Goal: Task Accomplishment & Management: Use online tool/utility

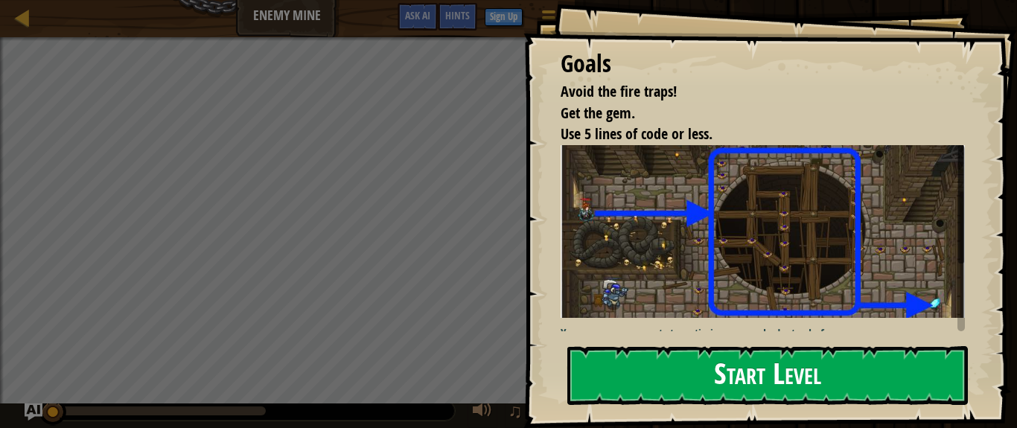
click at [677, 388] on button "Start Level" at bounding box center [767, 375] width 400 height 59
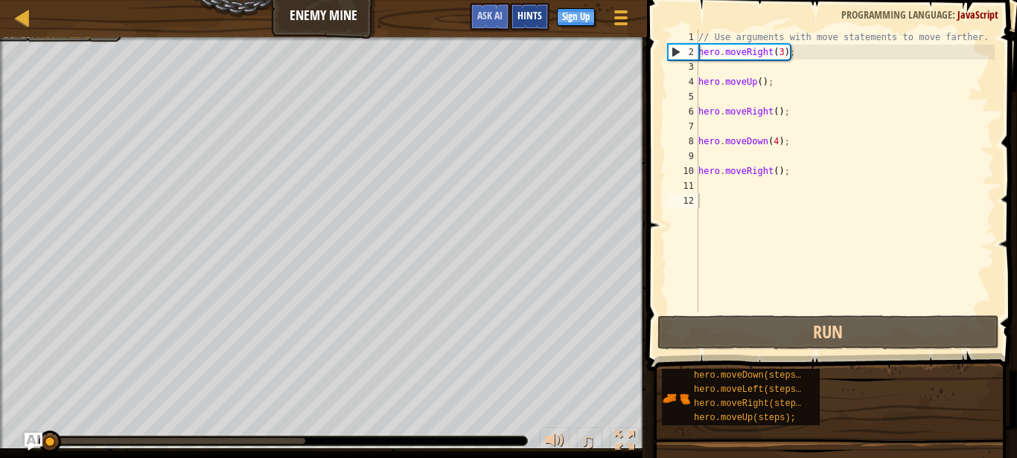
click at [536, 14] on span "Hints" at bounding box center [529, 15] width 25 height 14
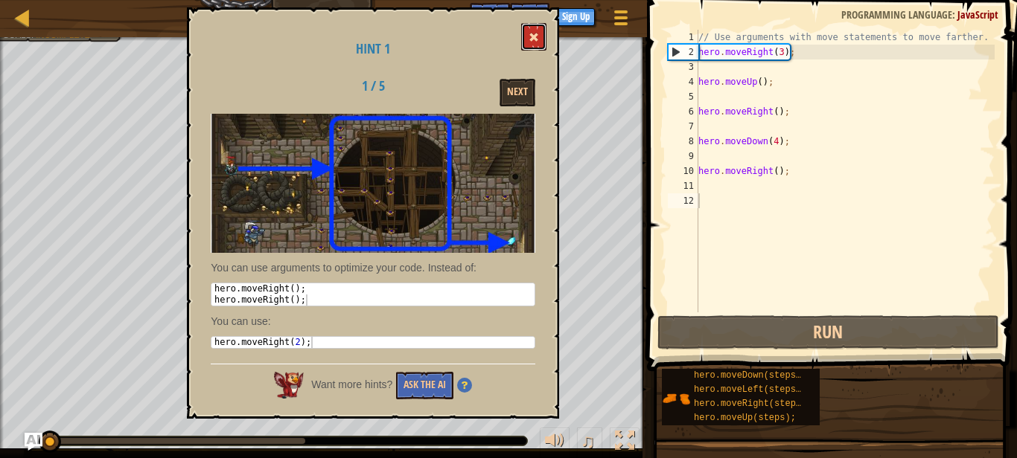
click at [533, 42] on span at bounding box center [533, 37] width 10 height 10
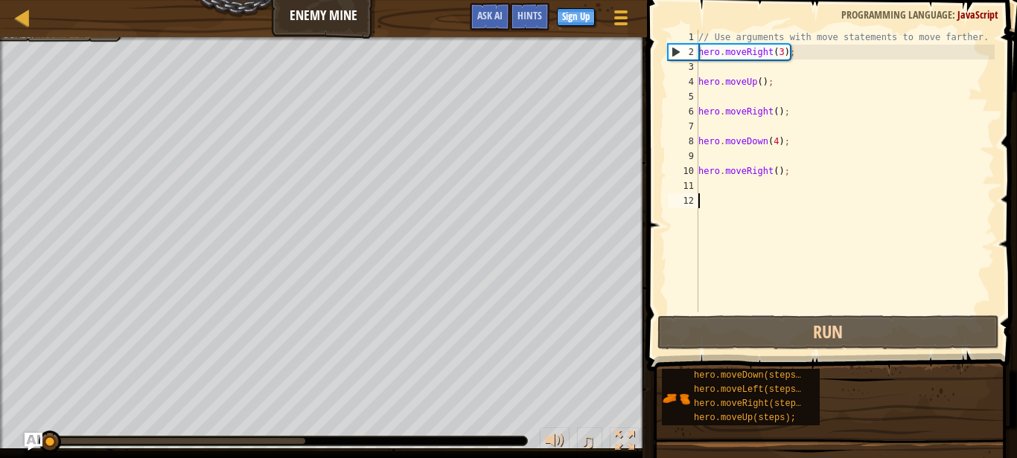
click at [706, 299] on div "Map Enemy Mine Game Menu Done Sign Up Hints Ask AI 1 הההההההההההההההההההההההההה…" at bounding box center [508, 229] width 1017 height 458
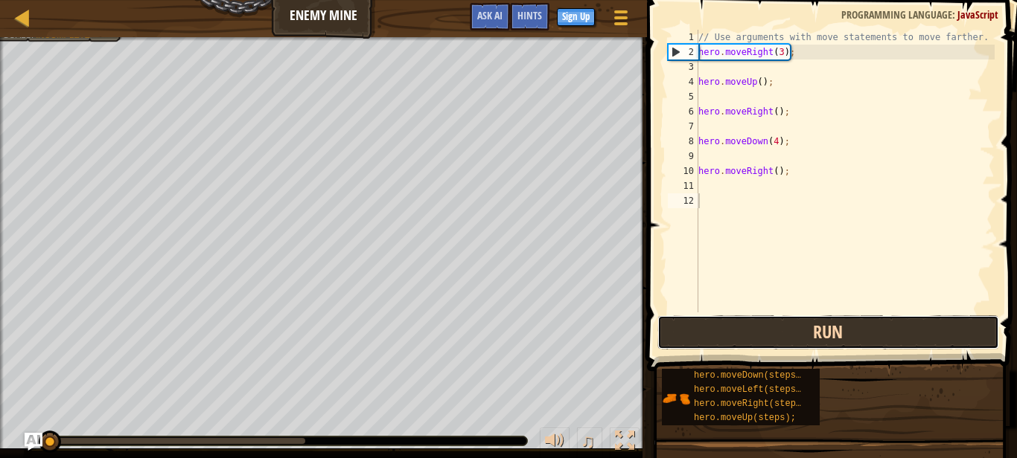
click at [723, 343] on button "Run" at bounding box center [828, 333] width 342 height 34
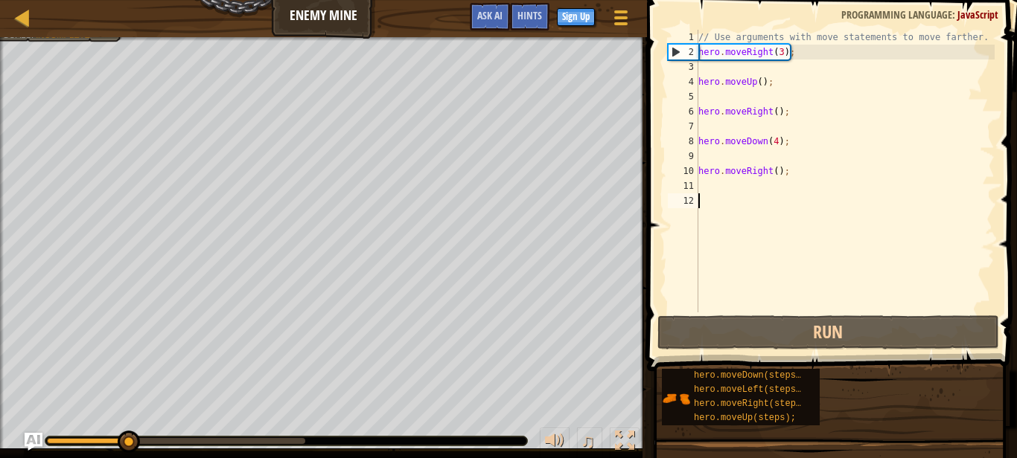
drag, startPoint x: 228, startPoint y: 451, endPoint x: 68, endPoint y: 458, distance: 159.4
click at [68, 427] on div "♫" at bounding box center [323, 437] width 647 height 45
click at [36, 427] on img "Ask AI" at bounding box center [33, 441] width 19 height 19
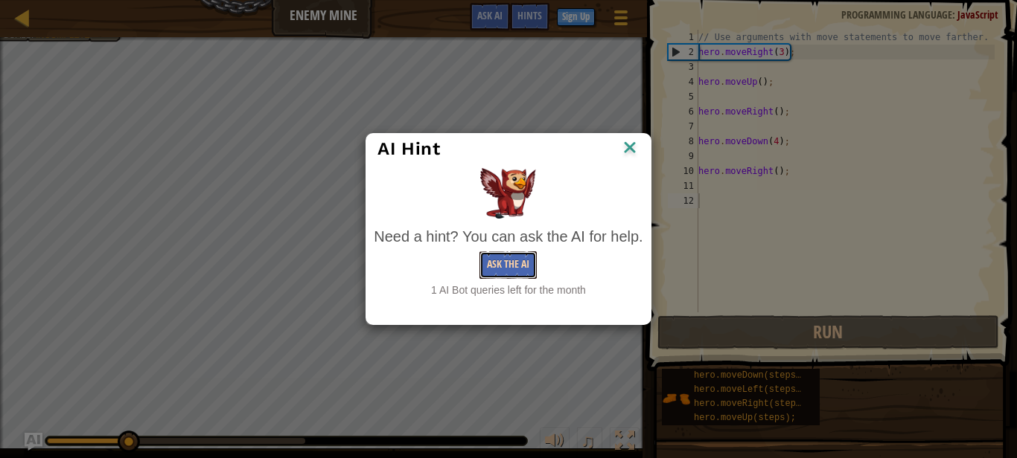
click at [517, 253] on button "Ask the AI" at bounding box center [507, 266] width 57 height 28
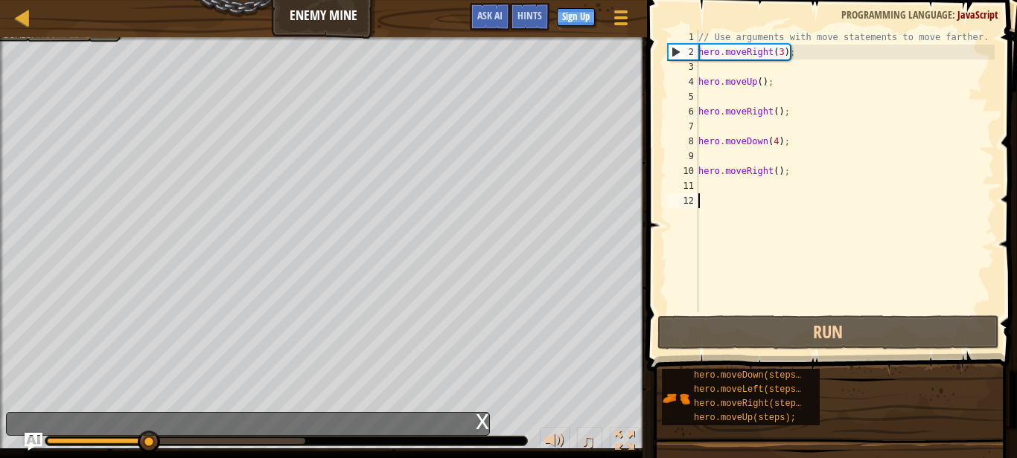
click at [747, 186] on div "// Use arguments with move statements to move farther. hero . moveRight ( 3 ) ;…" at bounding box center [844, 186] width 299 height 313
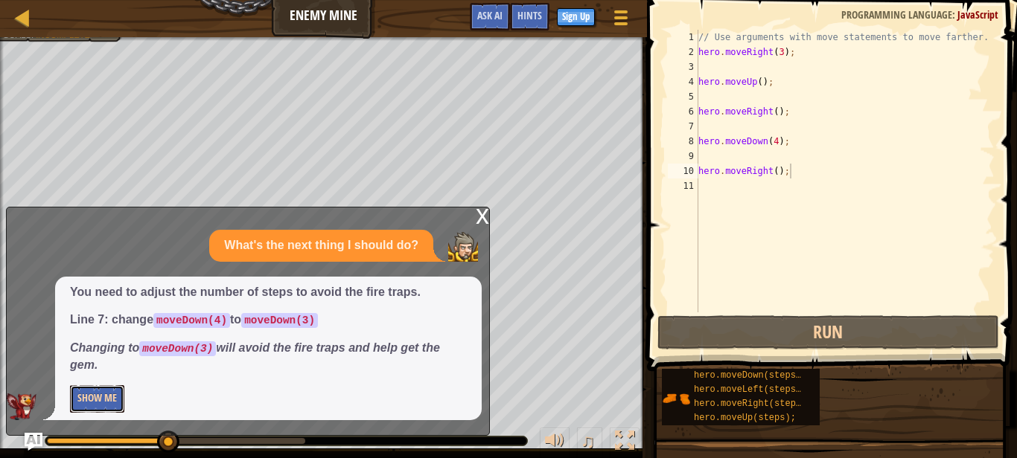
click at [86, 409] on button "Show Me" at bounding box center [97, 400] width 54 height 28
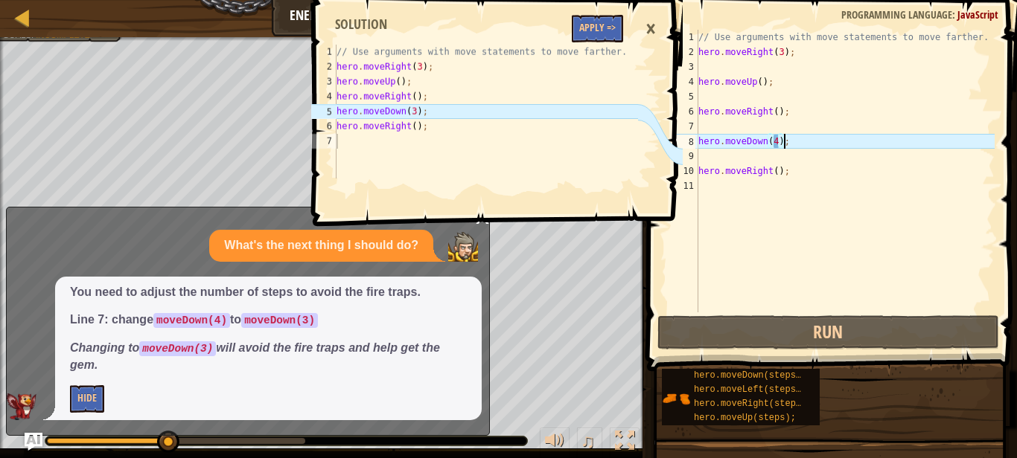
click at [784, 144] on div "// Use arguments with move statements to move farther. hero . moveRight ( 3 ) ;…" at bounding box center [844, 186] width 299 height 313
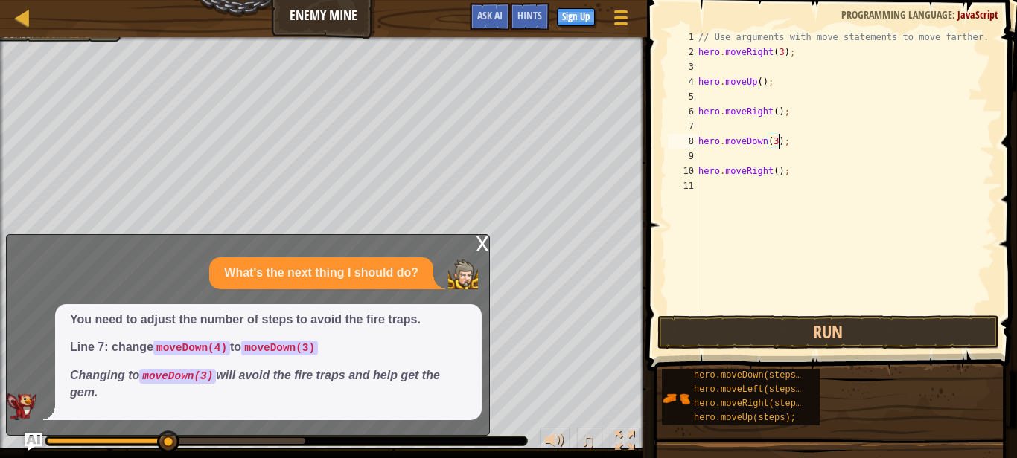
scroll to position [7, 6]
click at [723, 336] on button "Run" at bounding box center [828, 333] width 342 height 34
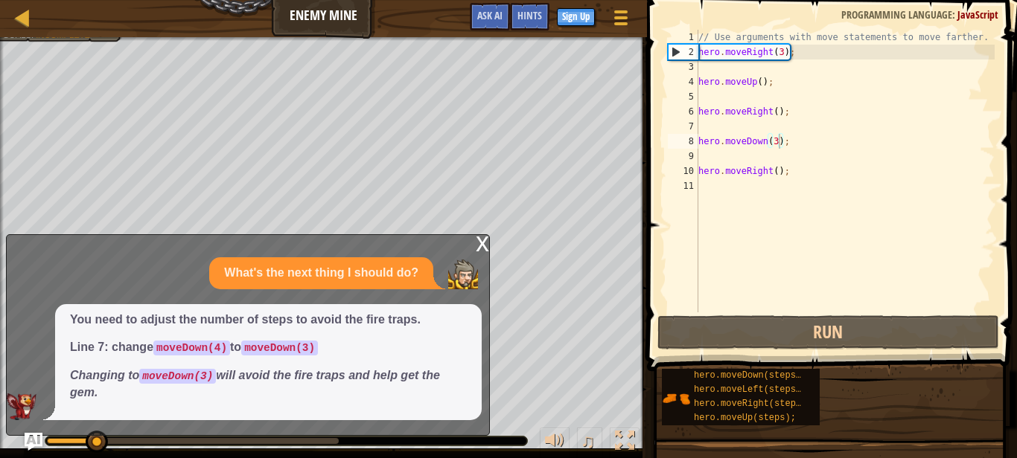
click at [478, 247] on div "x" at bounding box center [482, 242] width 13 height 15
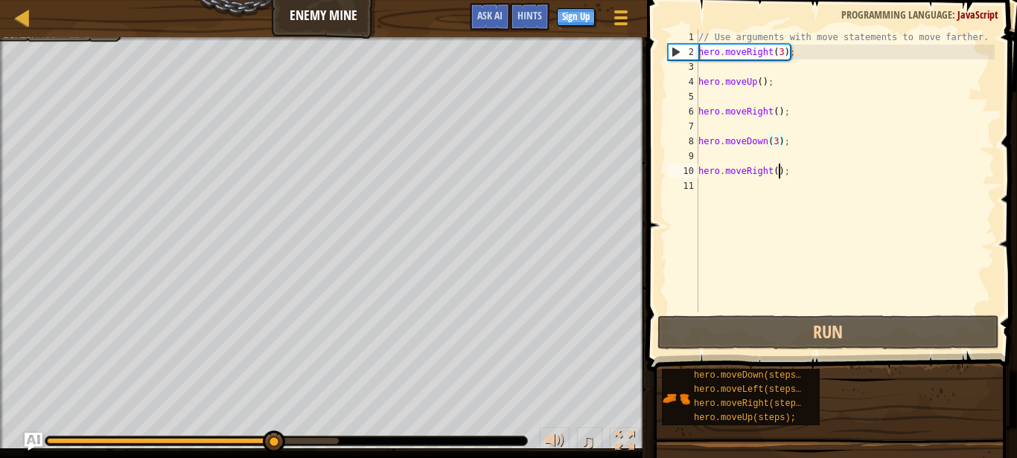
click at [781, 171] on div "// Use arguments with move statements to move farther. hero . moveRight ( 3 ) ;…" at bounding box center [844, 186] width 299 height 313
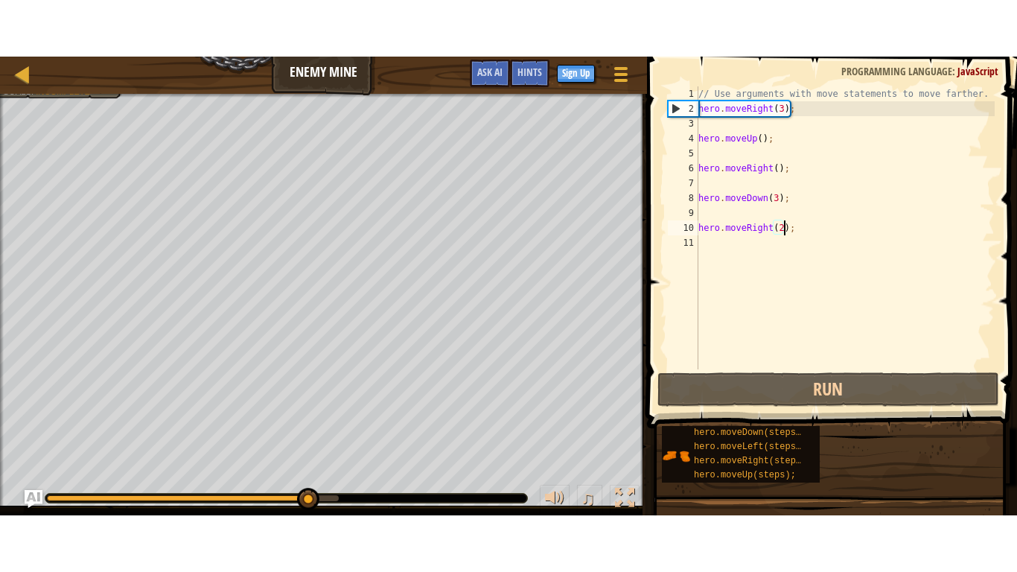
scroll to position [7, 7]
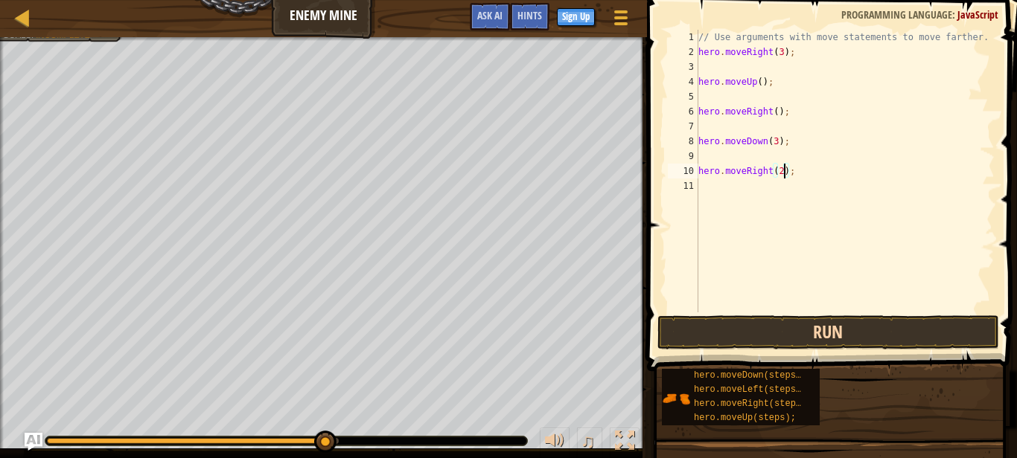
type textarea "hero.moveRight(2);"
click at [879, 326] on button "Run" at bounding box center [828, 333] width 342 height 34
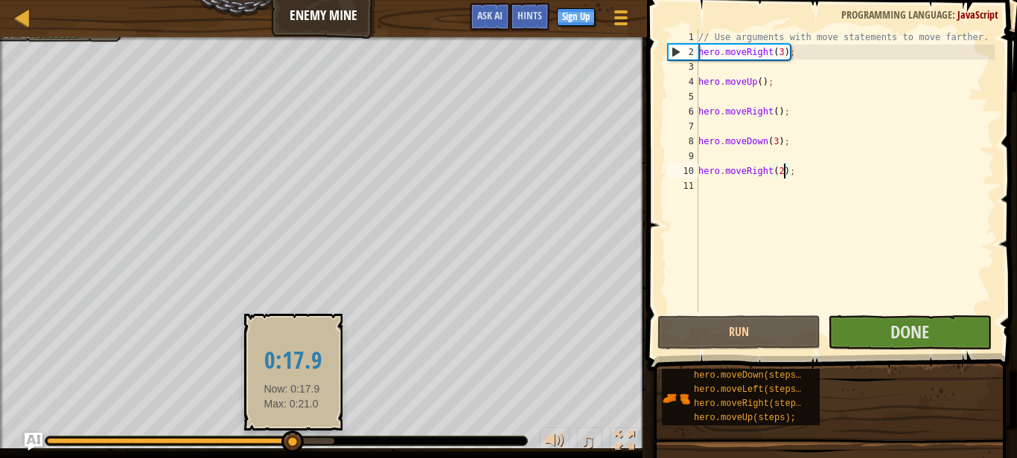
click at [292, 427] on div at bounding box center [190, 441] width 287 height 6
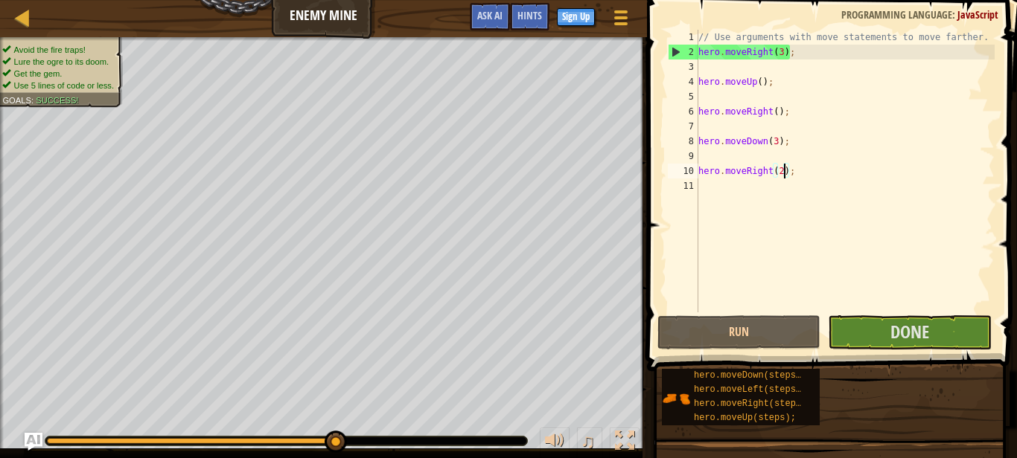
drag, startPoint x: 292, startPoint y: 442, endPoint x: 368, endPoint y: 452, distance: 76.5
click at [368, 427] on div "♫" at bounding box center [323, 437] width 647 height 45
click at [864, 330] on button "Done" at bounding box center [909, 333] width 163 height 34
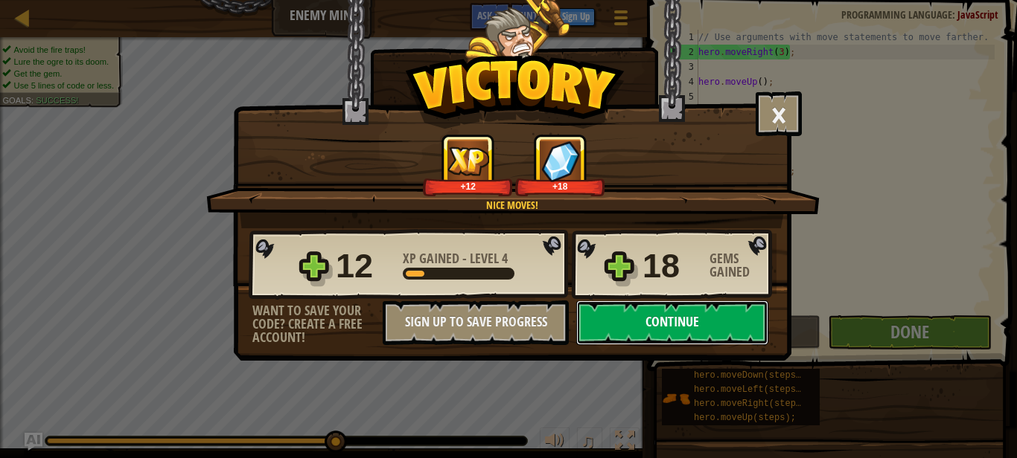
click at [682, 322] on button "Continue" at bounding box center [672, 323] width 192 height 45
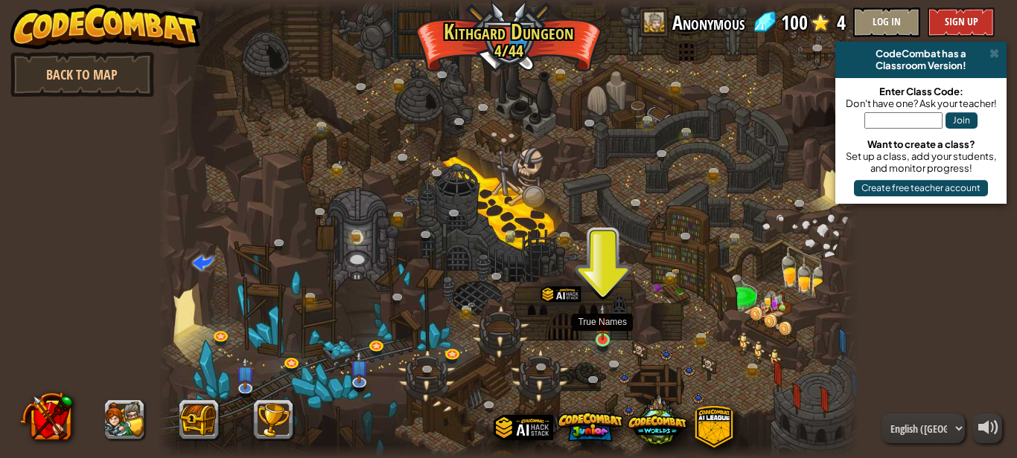
click at [603, 331] on img at bounding box center [603, 322] width 16 height 37
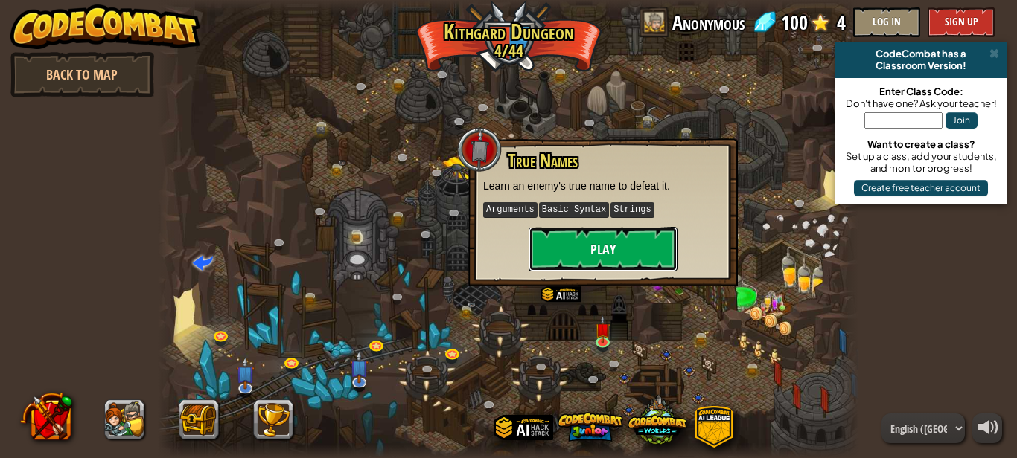
click at [635, 251] on button "Play" at bounding box center [602, 249] width 149 height 45
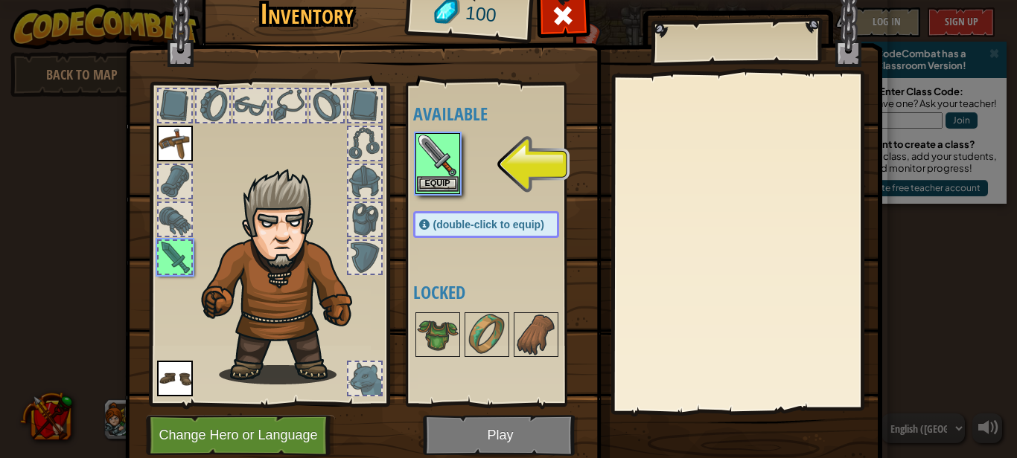
click at [420, 193] on div "Equip" at bounding box center [437, 163] width 45 height 61
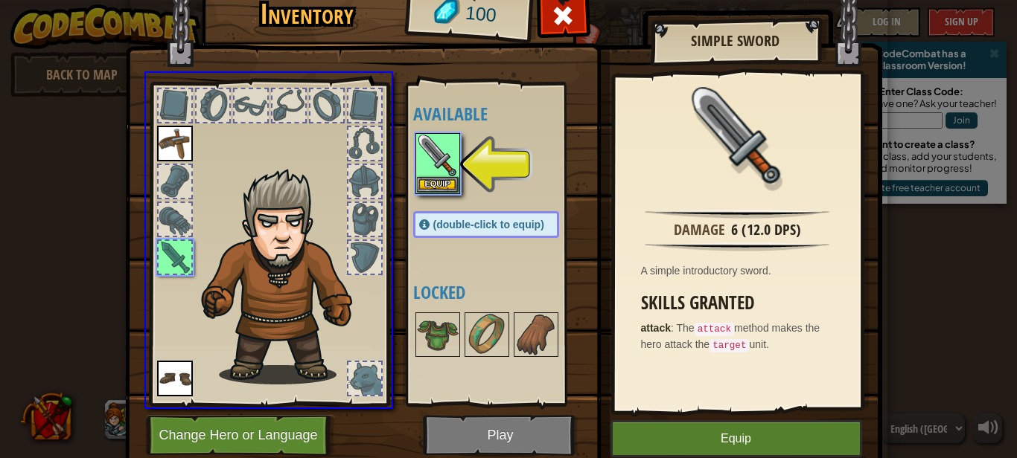
drag, startPoint x: 420, startPoint y: 193, endPoint x: 741, endPoint y: 455, distance: 413.6
click at [741, 427] on div "Inventory 100 Available Equip Equip Equip (double-click to equip) Locked Simple…" at bounding box center [508, 229] width 1017 height 458
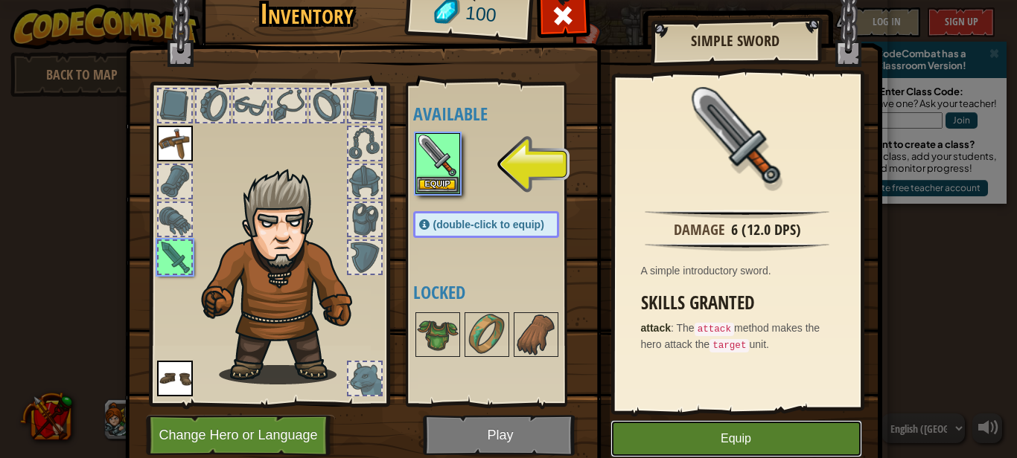
click at [741, 427] on button "Equip" at bounding box center [736, 438] width 252 height 37
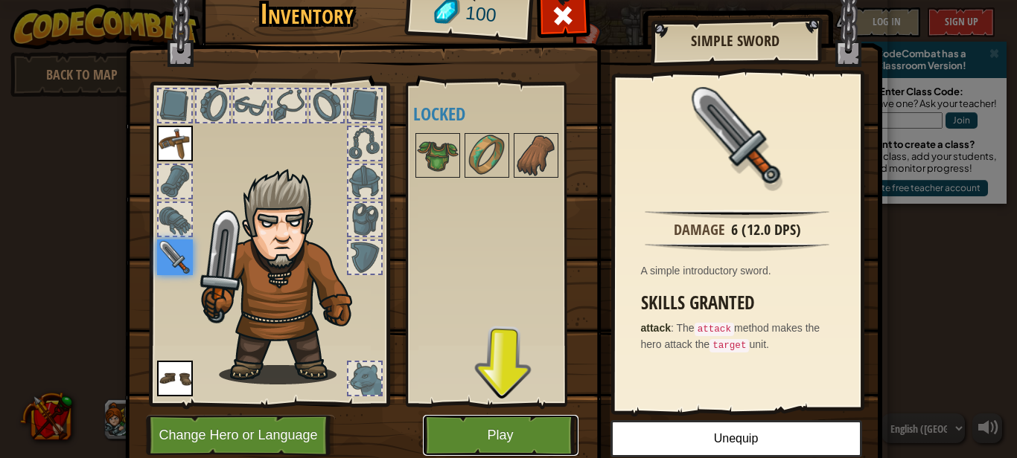
click at [499, 427] on button "Play" at bounding box center [501, 435] width 156 height 41
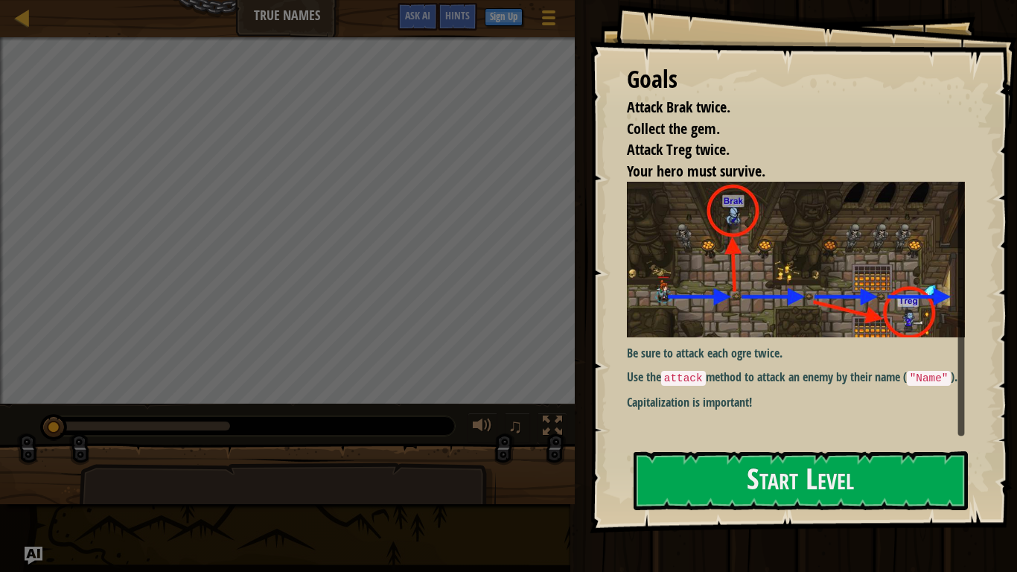
click at [731, 427] on div "Goals Attack Brak twice. Collect the gem. Attack Treg twice. Your hero must sur…" at bounding box center [802, 266] width 427 height 533
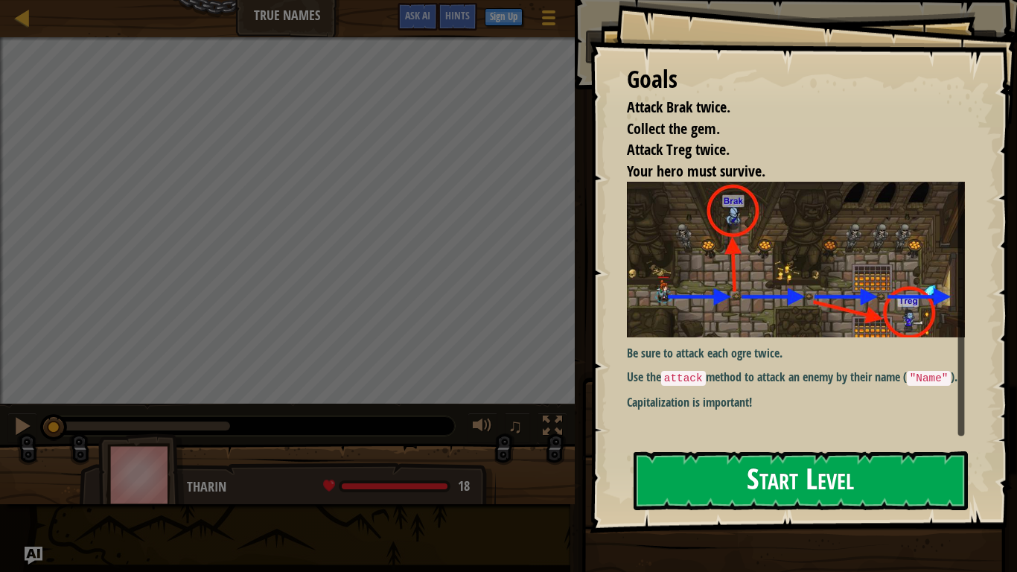
click at [723, 427] on button "Start Level" at bounding box center [800, 480] width 334 height 59
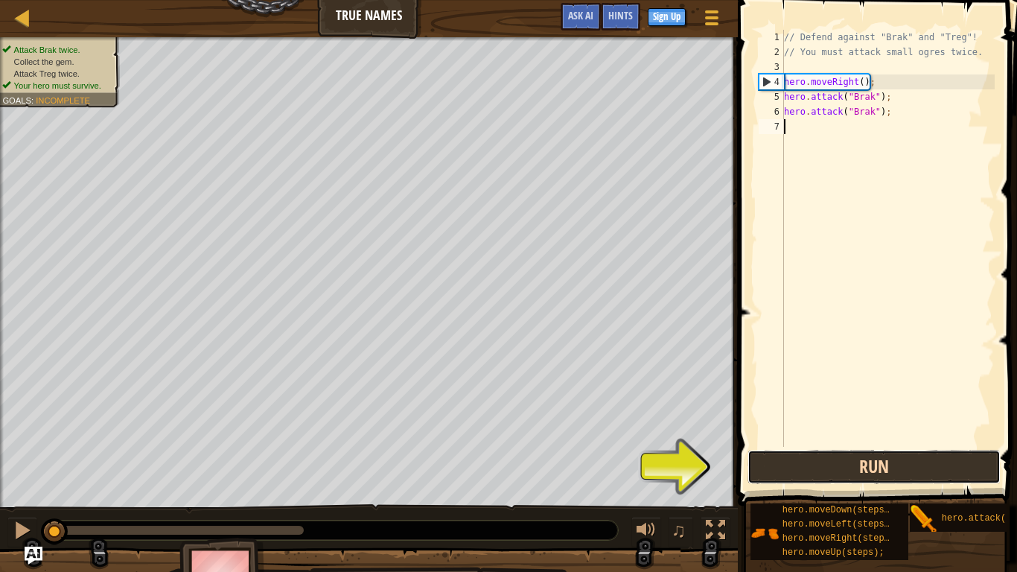
click at [852, 427] on button "Run" at bounding box center [873, 467] width 253 height 34
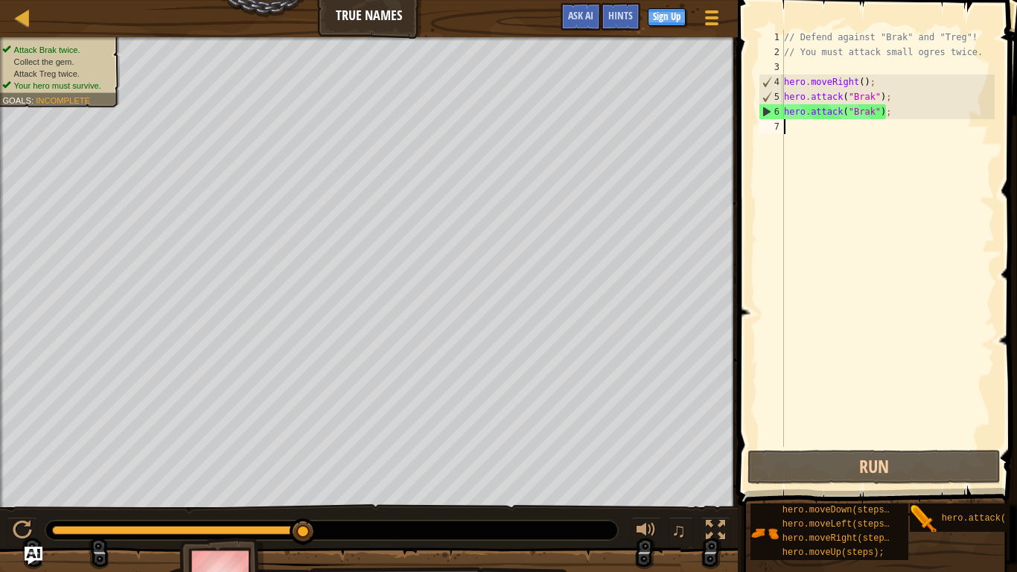
click at [890, 131] on div "// Defend against "Brak" and "Treg"! // You must attack small ogres twice. hero…" at bounding box center [888, 253] width 214 height 447
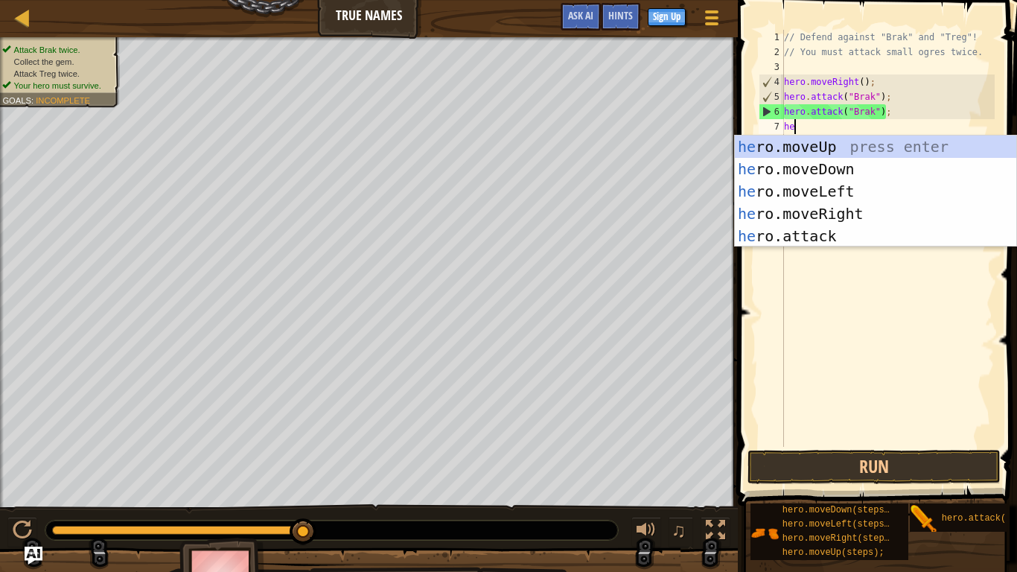
scroll to position [7, 1]
type textarea "hero"
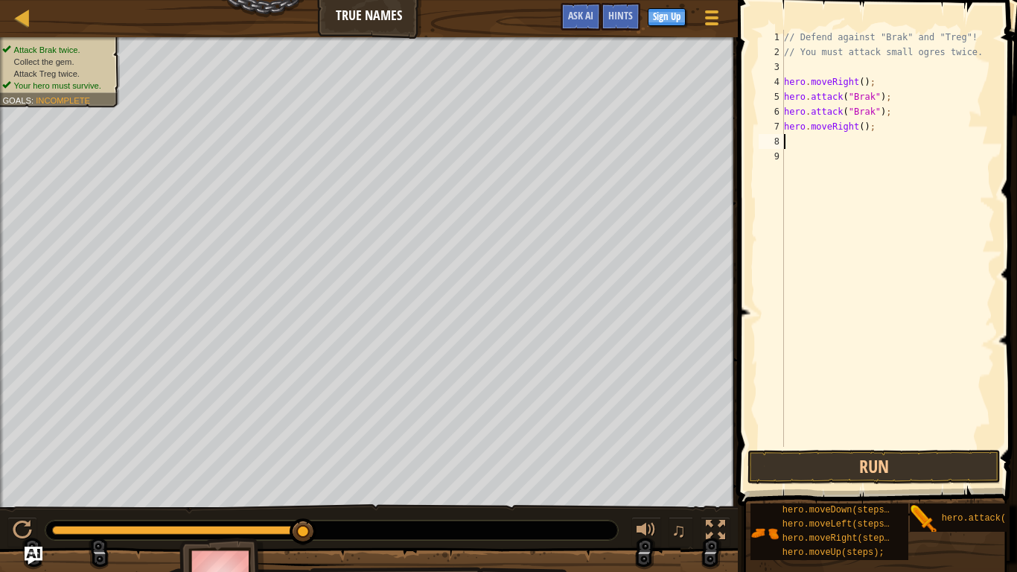
scroll to position [7, 0]
click at [825, 427] on button "Run" at bounding box center [873, 467] width 253 height 34
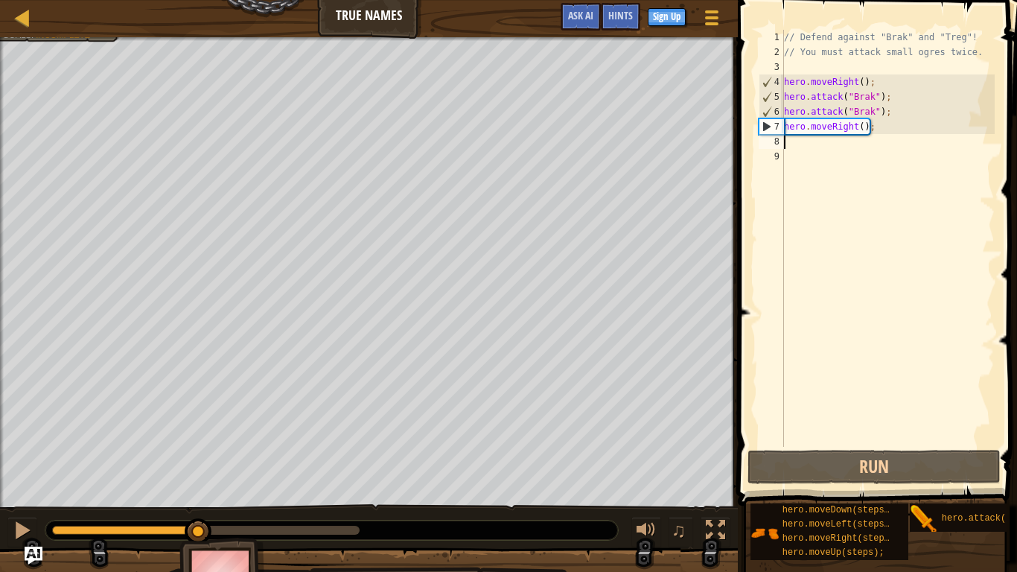
click at [199, 427] on div "0:05.2 Now: 0:09.1 Max: 0:10.9" at bounding box center [125, 529] width 147 height 9
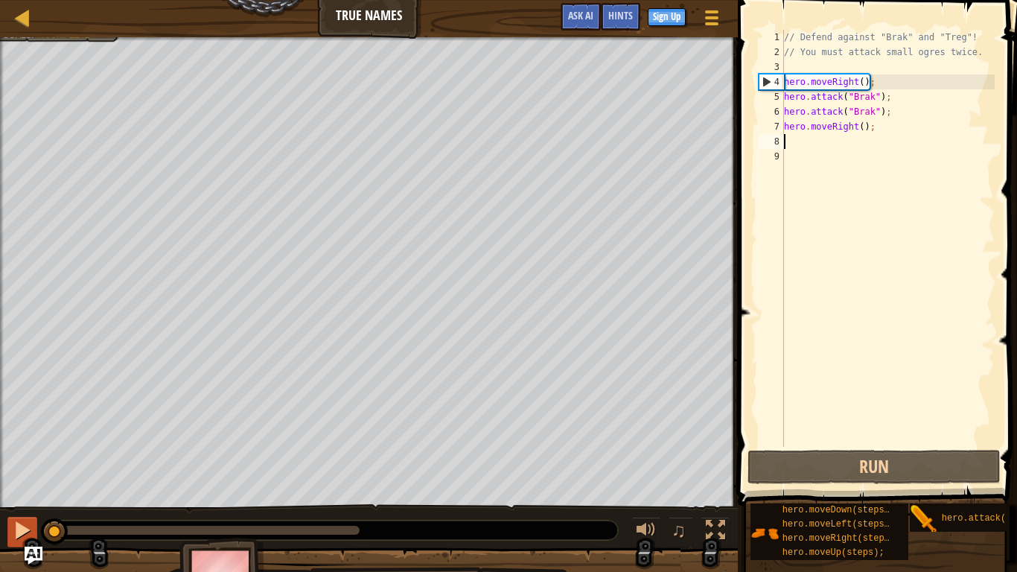
drag, startPoint x: 199, startPoint y: 533, endPoint x: 12, endPoint y: 521, distance: 187.2
click at [12, 427] on div "♫" at bounding box center [369, 526] width 738 height 45
click at [799, 153] on div "// Defend against "Brak" and "Treg"! // You must attack small ogres twice. hero…" at bounding box center [888, 253] width 214 height 447
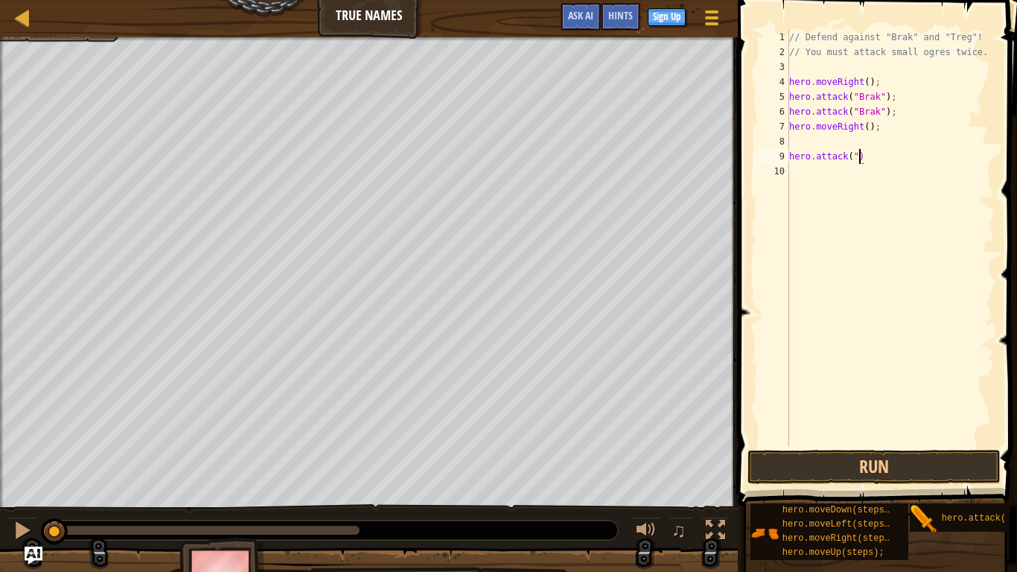
scroll to position [7, 6]
type textarea "hero.attack("Treg")"
type textarea "hero.attack("Treg");"
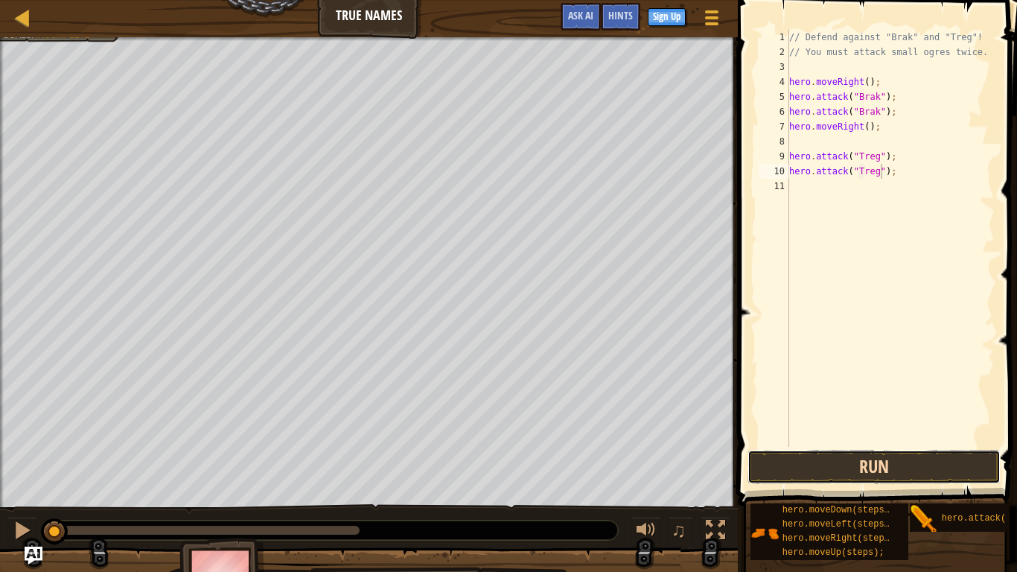
click at [846, 427] on button "Run" at bounding box center [873, 467] width 253 height 34
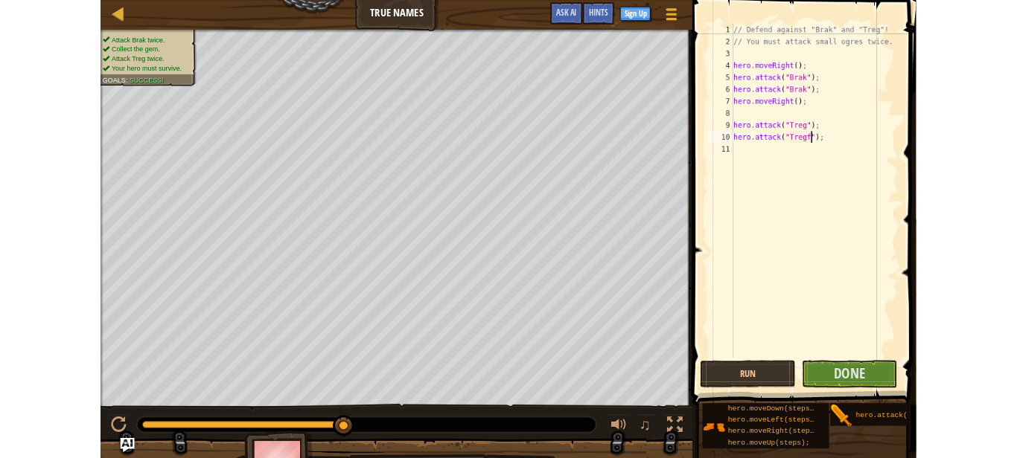
scroll to position [7, 8]
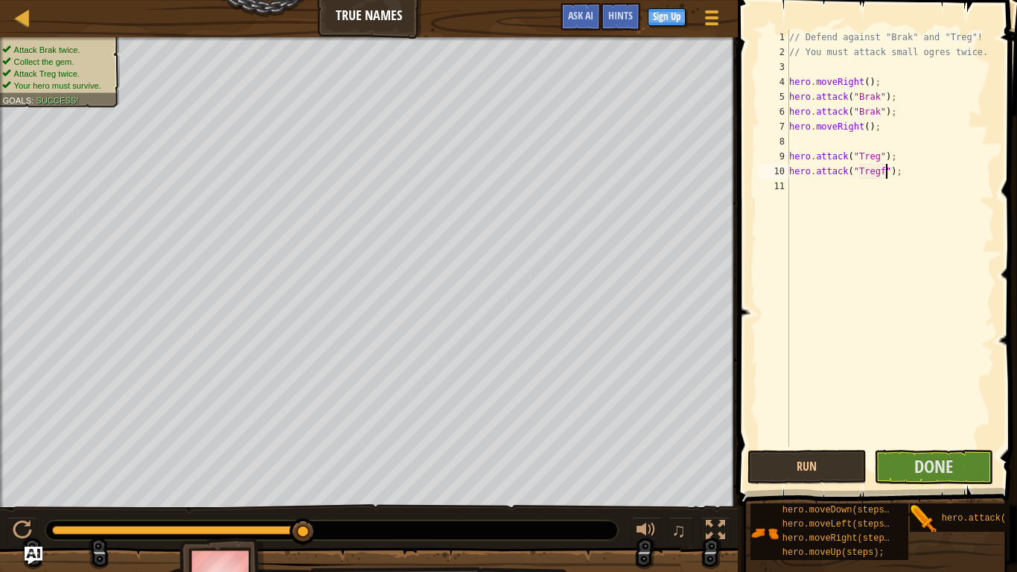
type textarea "hero.attack("Treg");"
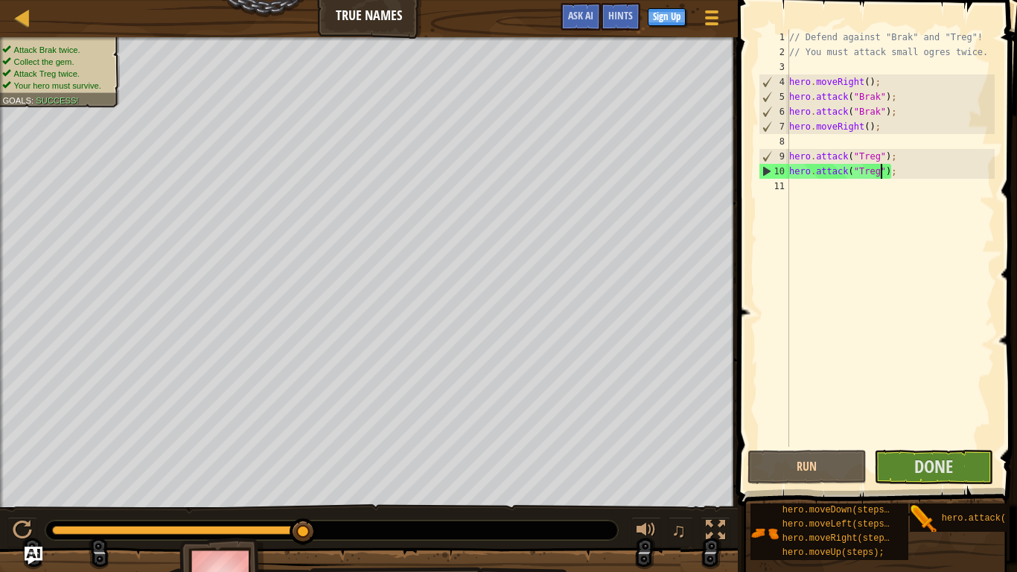
click at [1016, 1] on span at bounding box center [878, 231] width 291 height 549
click at [894, 11] on span at bounding box center [878, 231] width 291 height 549
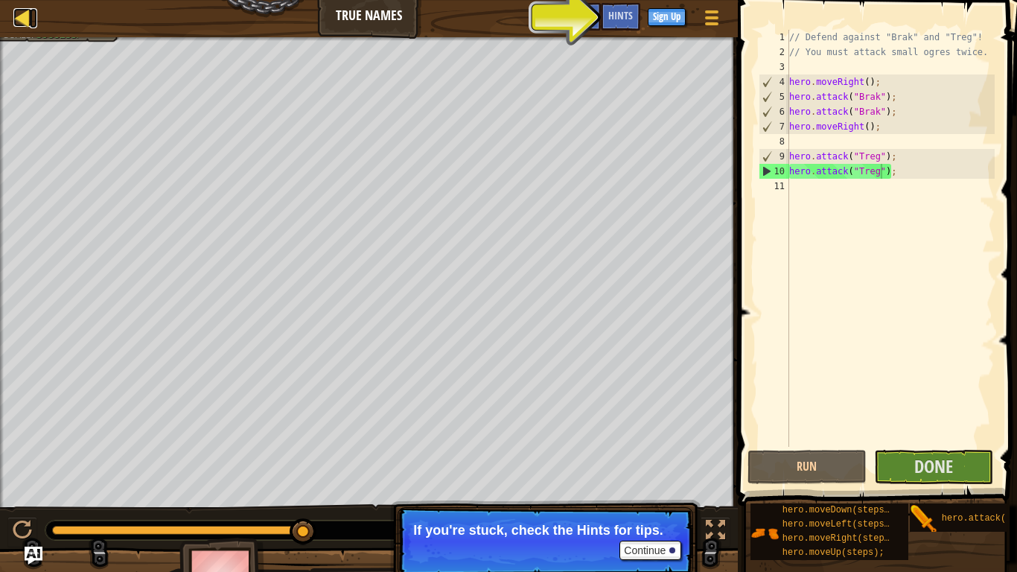
click at [18, 14] on div at bounding box center [22, 17] width 19 height 19
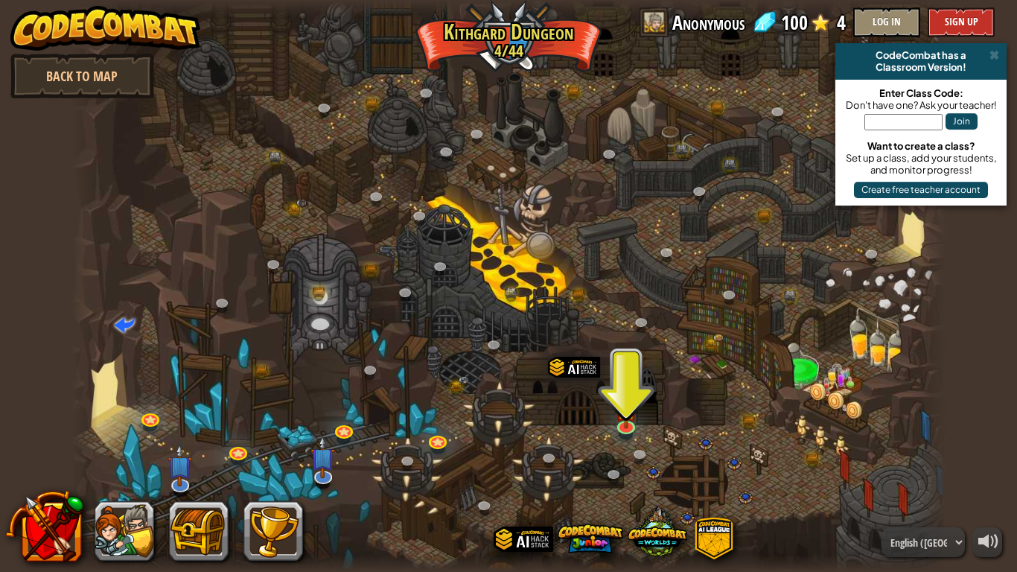
click at [687, 24] on span "Anonymous" at bounding box center [708, 22] width 72 height 30
click at [647, 23] on span at bounding box center [654, 22] width 30 height 30
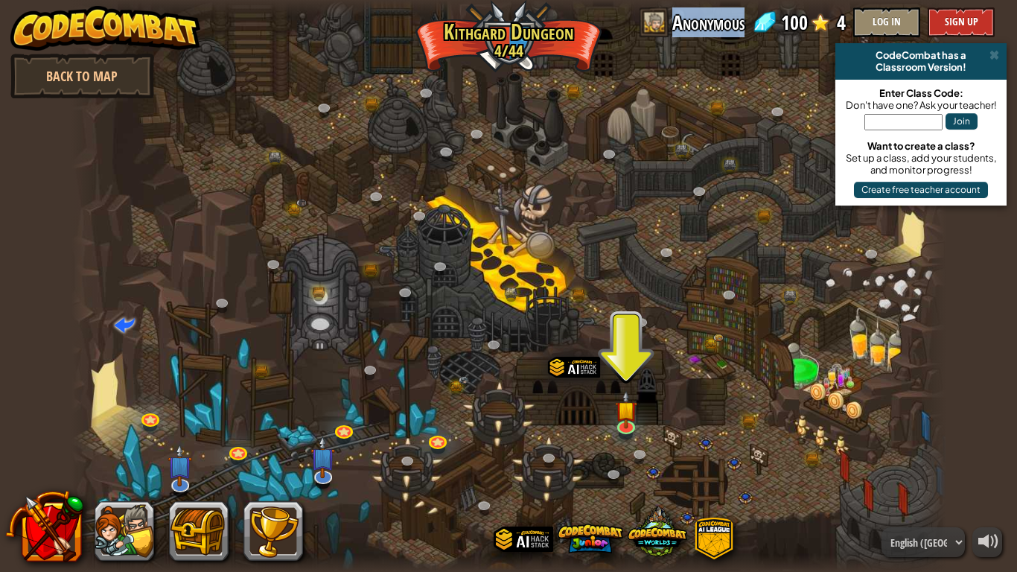
click at [647, 23] on span at bounding box center [654, 22] width 30 height 30
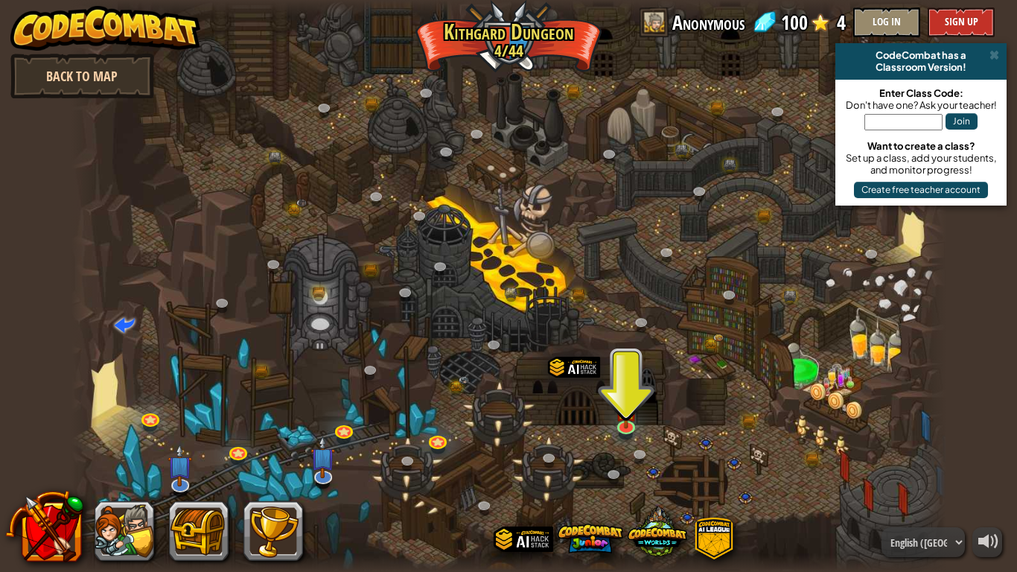
click at [83, 71] on link "Back to Map" at bounding box center [82, 76] width 144 height 45
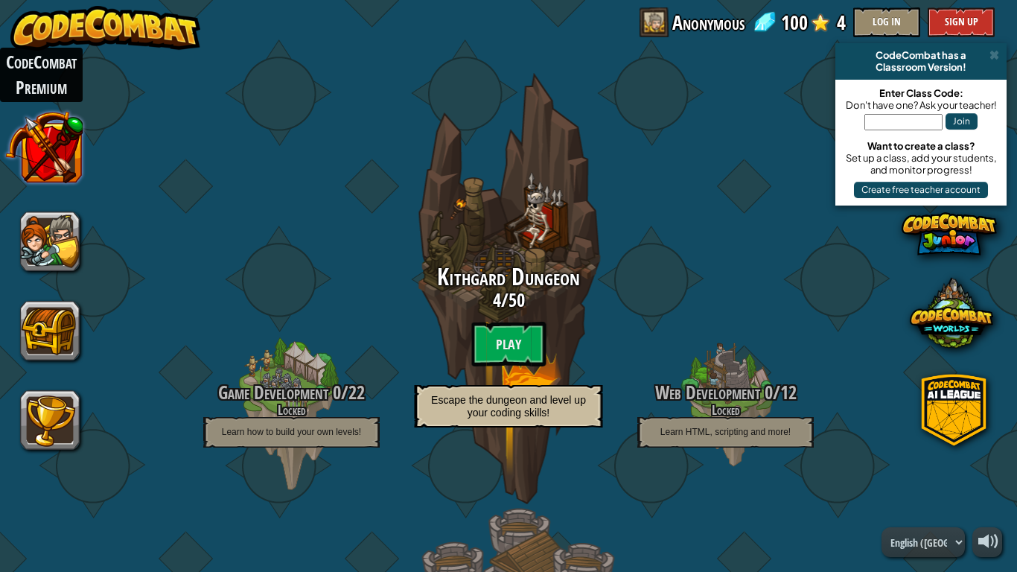
click at [66, 134] on button at bounding box center [44, 147] width 78 height 78
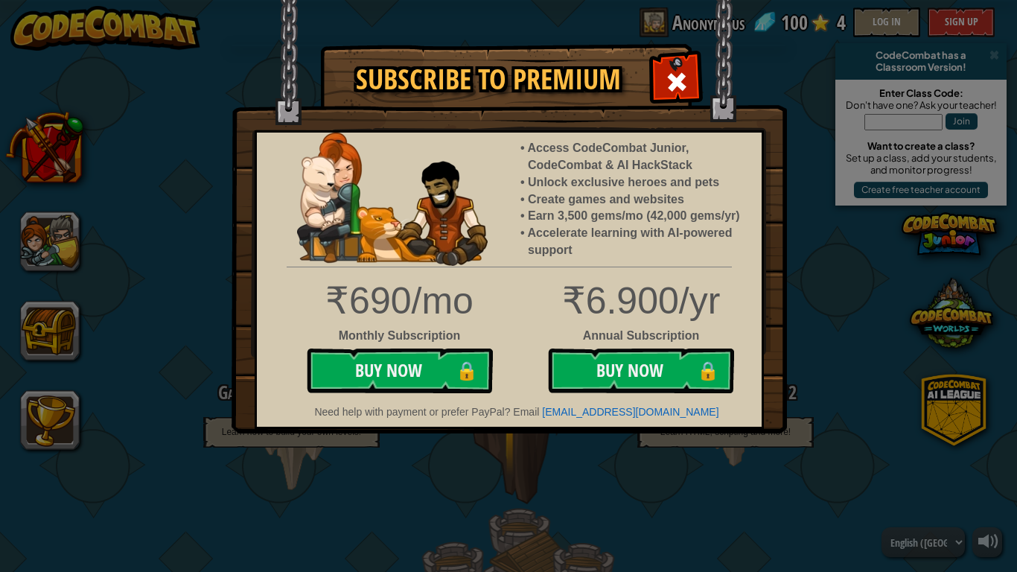
click at [674, 69] on div at bounding box center [676, 80] width 47 height 47
